Goal: Task Accomplishment & Management: Manage account settings

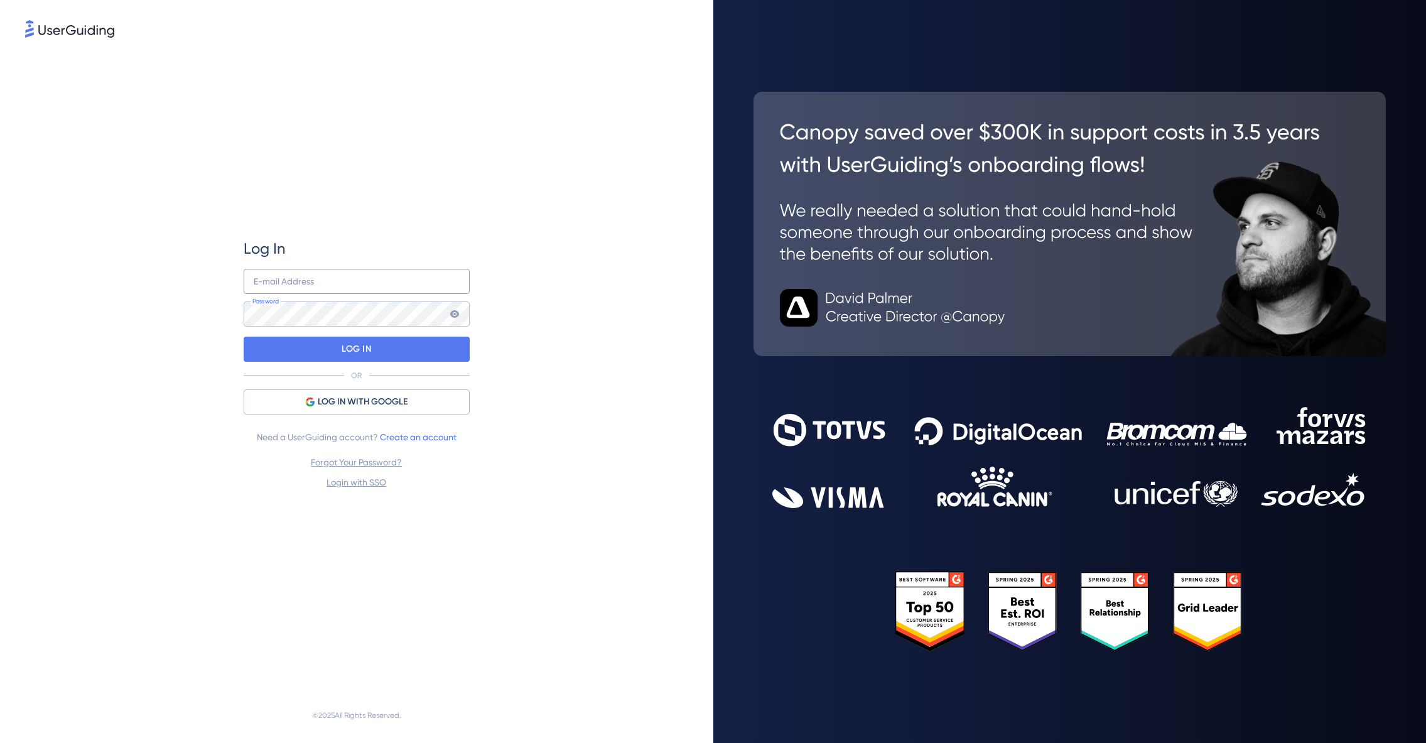
click at [291, 295] on div "E-mail Address Password" at bounding box center [357, 298] width 226 height 58
click at [292, 286] on input "email" at bounding box center [357, 281] width 226 height 25
type input "[EMAIL_ADDRESS][DOMAIN_NAME]"
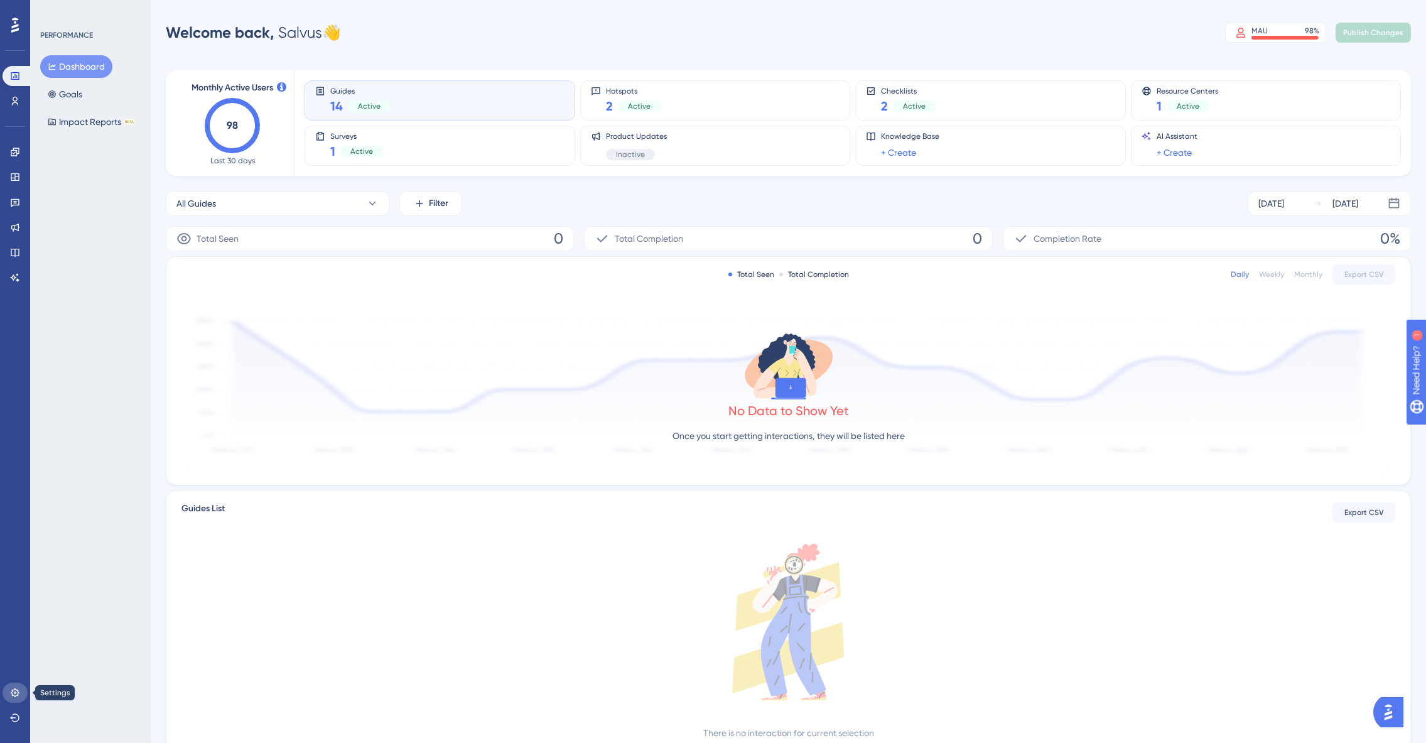
click at [15, 687] on link at bounding box center [15, 693] width 25 height 20
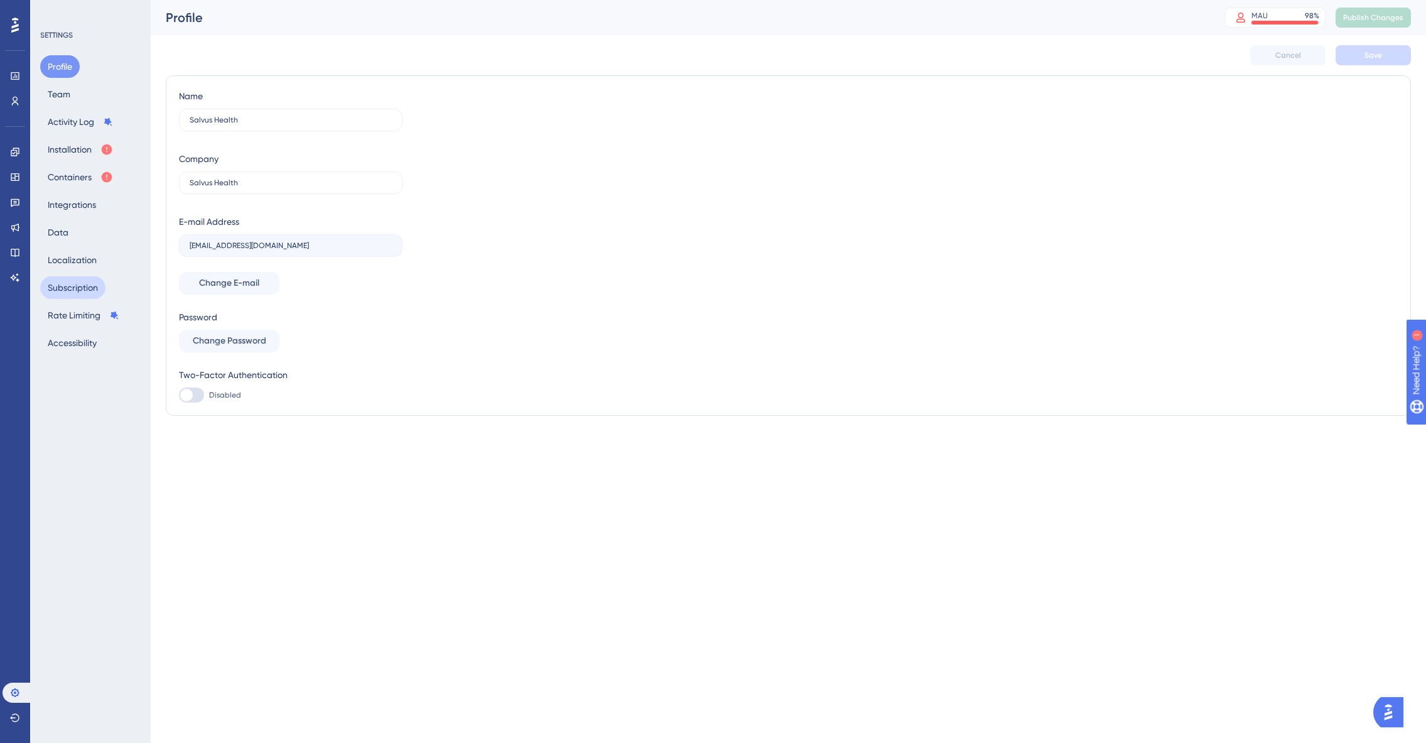
click at [73, 289] on button "Subscription" at bounding box center [72, 287] width 65 height 23
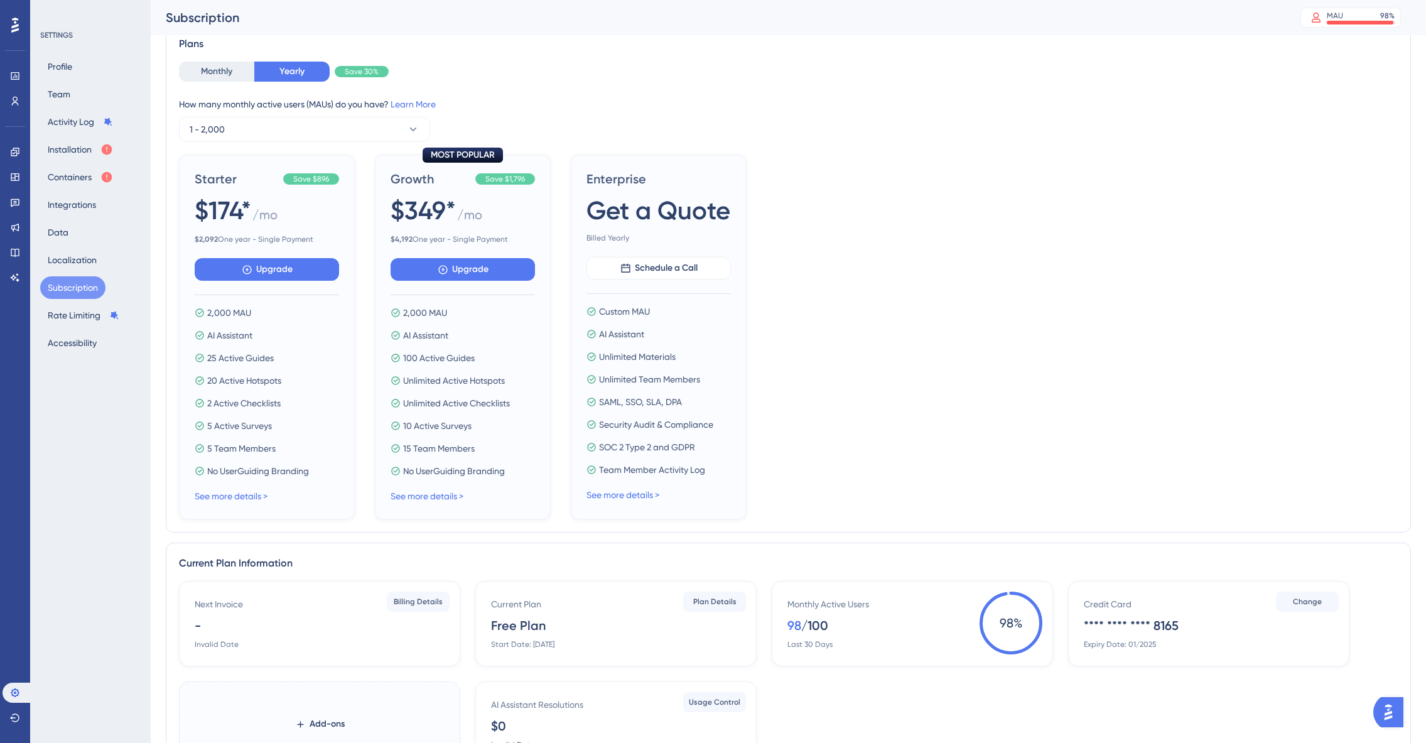
scroll to position [165, 0]
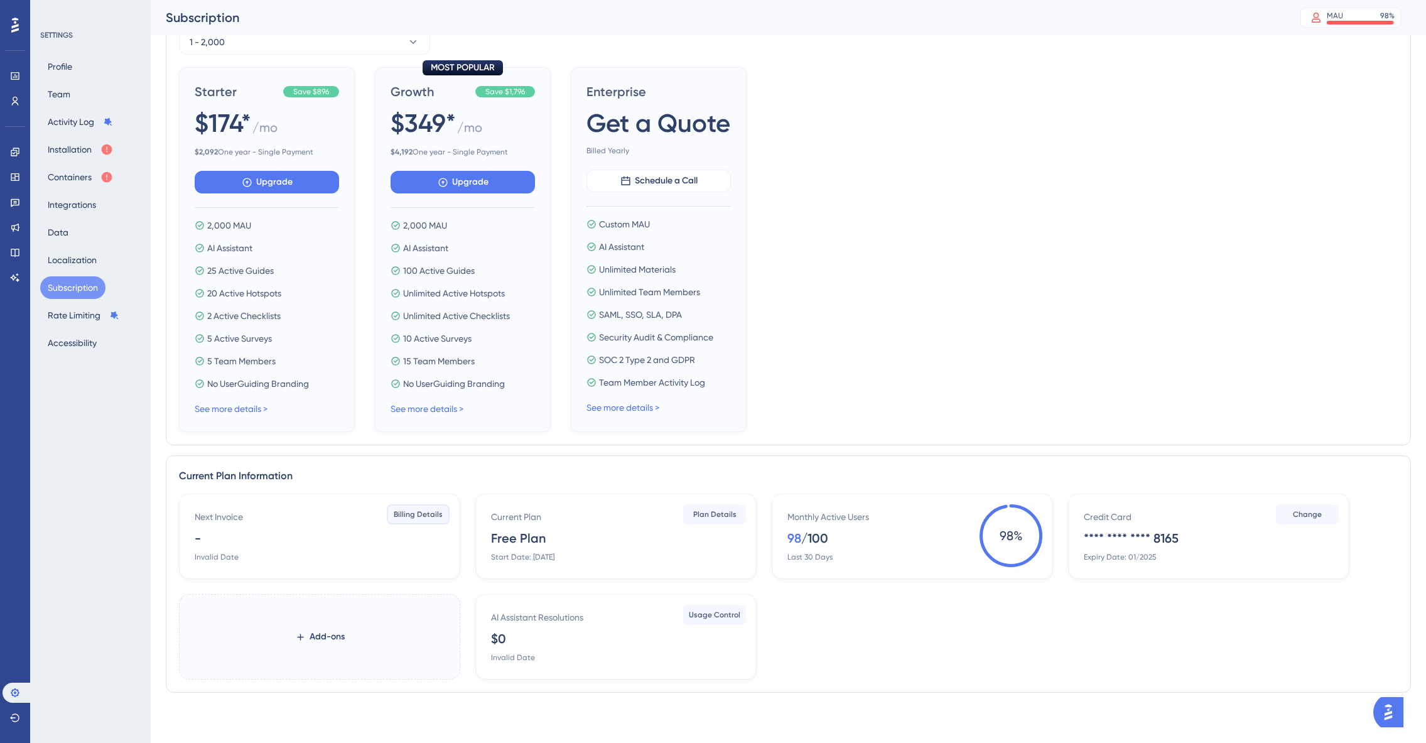
click at [420, 516] on span "Billing Details" at bounding box center [418, 514] width 49 height 10
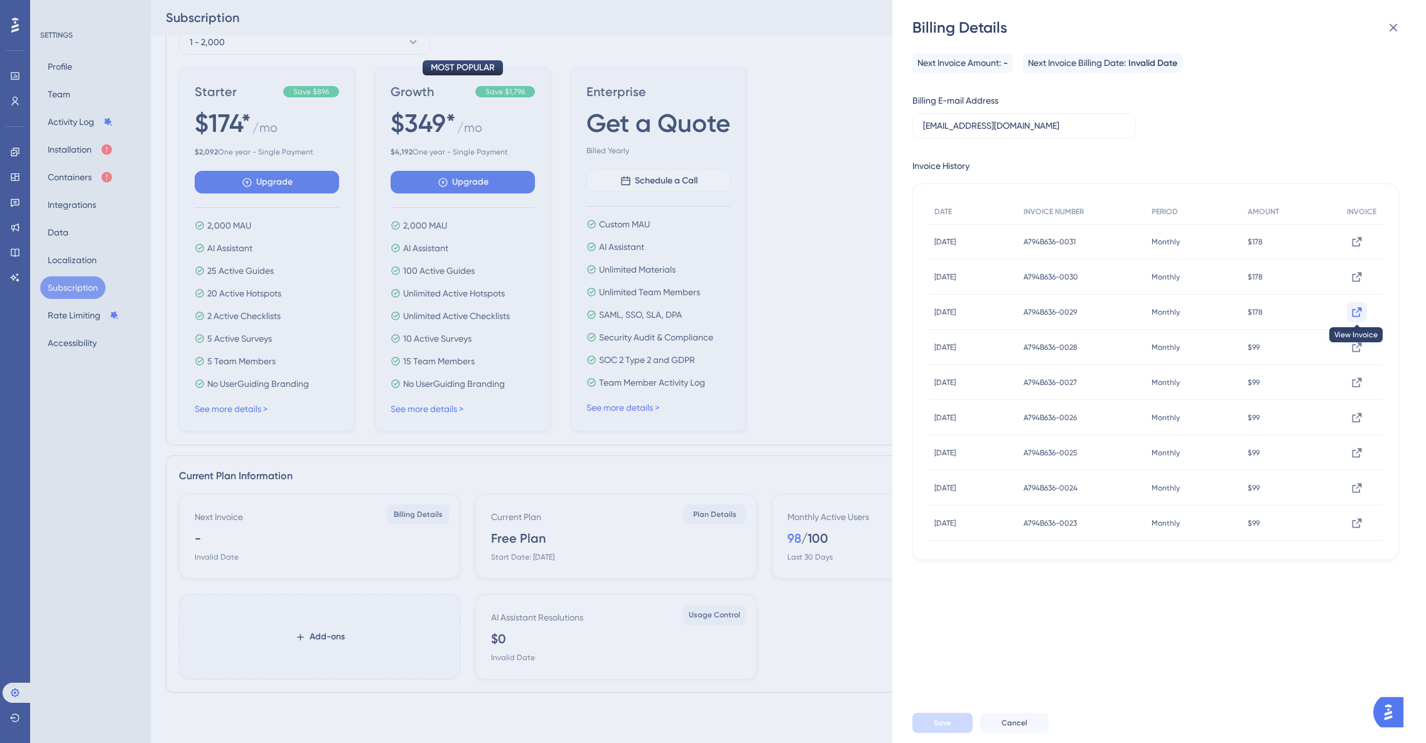
click at [1353, 308] on icon at bounding box center [1357, 311] width 9 height 9
click at [1351, 277] on icon at bounding box center [1357, 277] width 13 height 13
click at [1351, 243] on icon at bounding box center [1357, 242] width 13 height 13
click at [1393, 23] on icon at bounding box center [1393, 27] width 15 height 15
